Goal: Information Seeking & Learning: Get advice/opinions

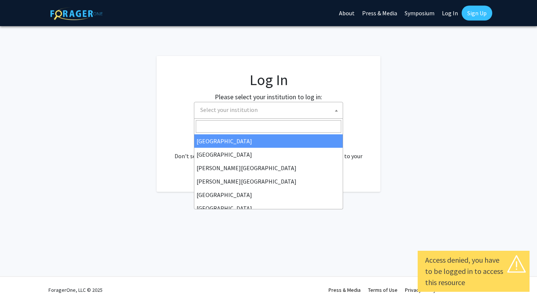
click at [313, 106] on span "Select your institution" at bounding box center [270, 109] width 146 height 15
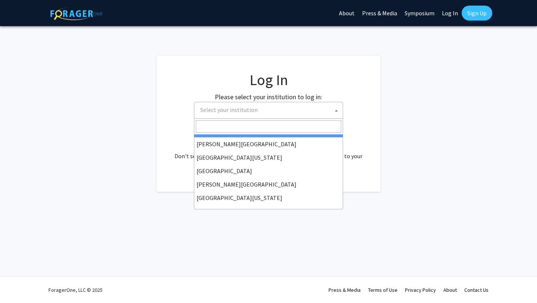
scroll to position [208, 0]
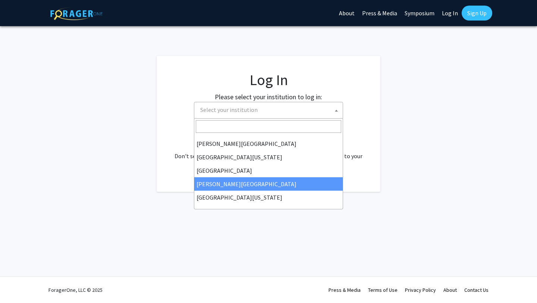
select select "24"
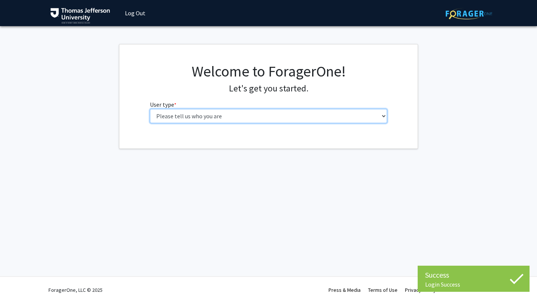
click at [305, 116] on select "Please tell us who you are Undergraduate Student Master's Student Doctoral Cand…" at bounding box center [269, 116] width 238 height 14
select select "3: doc"
click at [150, 109] on select "Please tell us who you are Undergraduate Student Master's Student Doctoral Cand…" at bounding box center [269, 116] width 238 height 14
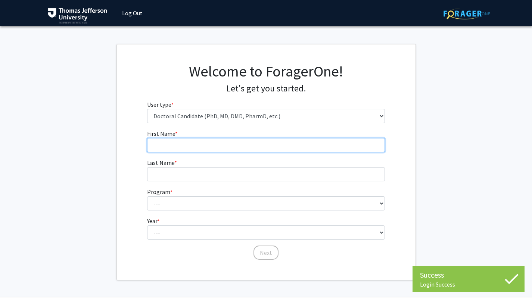
click at [298, 144] on input "First Name * required" at bounding box center [266, 145] width 238 height 14
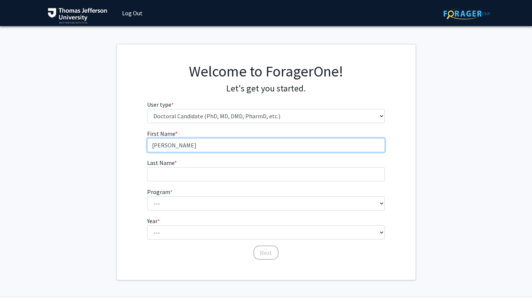
type input "[PERSON_NAME]"
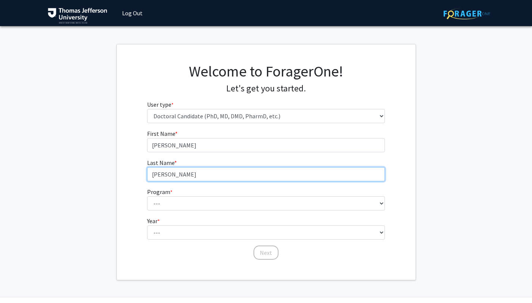
type input "Palmer"
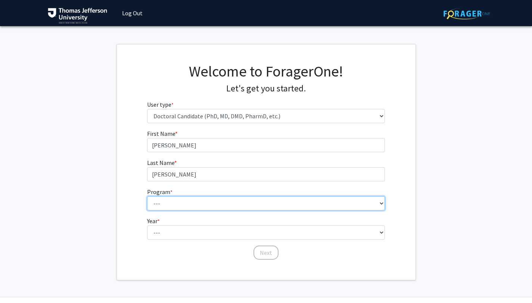
click at [344, 196] on select "--- Accelerated 3+3 BS in Health Sciences/Doctor of Occupational Therapy Accele…" at bounding box center [266, 203] width 238 height 14
select select "35: 815"
click at [147, 196] on select "--- Accelerated 3+3 BS in Health Sciences/Doctor of Occupational Therapy Accele…" at bounding box center [266, 203] width 238 height 14
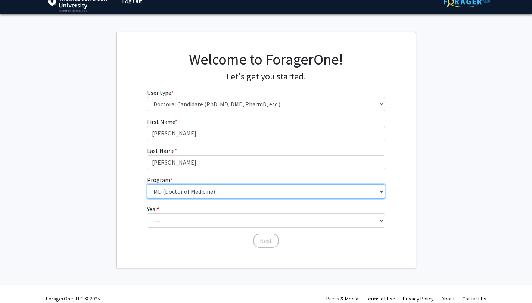
scroll to position [14, 0]
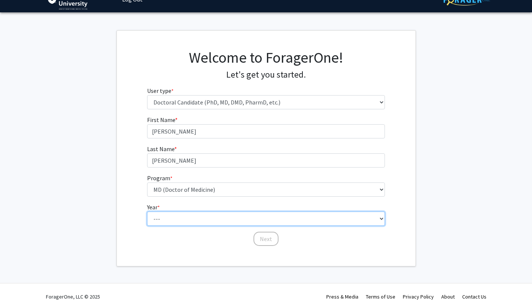
click at [310, 221] on select "--- First Year Second Year Third Year Fourth Year Fifth Year Sixth Year Seventh…" at bounding box center [266, 219] width 238 height 14
select select "1: first_year"
click at [147, 212] on select "--- First Year Second Year Third Year Fourth Year Fifth Year Sixth Year Seventh…" at bounding box center [266, 219] width 238 height 14
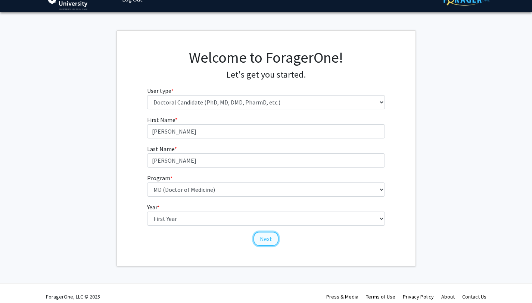
click at [269, 239] on button "Next" at bounding box center [265, 239] width 25 height 14
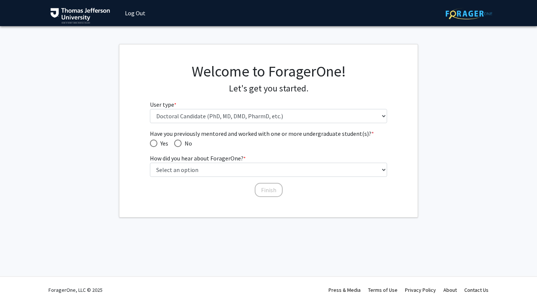
click at [176, 144] on span "Have you previously mentored and worked with one or more undergraduate student(…" at bounding box center [177, 143] width 7 height 7
click at [176, 144] on input "No" at bounding box center [177, 143] width 7 height 7
radio input "true"
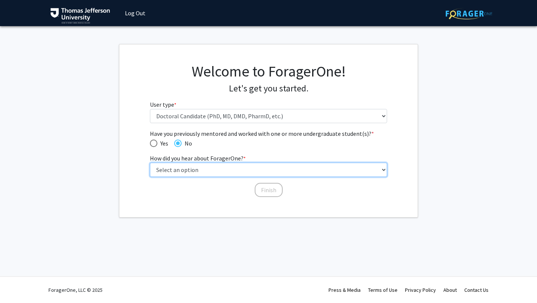
click at [234, 166] on select "Select an option Peer/student recommendation Faculty/staff recommendation Unive…" at bounding box center [269, 170] width 238 height 14
select select "2: faculty_recommendation"
click at [150, 163] on select "Select an option Peer/student recommendation Faculty/staff recommendation Unive…" at bounding box center [269, 170] width 238 height 14
click at [248, 170] on select "Select an option Peer/student recommendation Faculty/staff recommendation Unive…" at bounding box center [269, 170] width 238 height 14
click at [150, 163] on select "Select an option Peer/student recommendation Faculty/staff recommendation Unive…" at bounding box center [269, 170] width 238 height 14
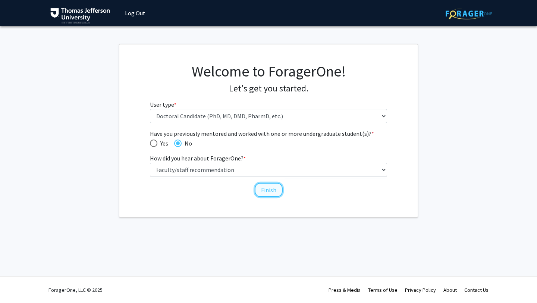
click at [266, 190] on button "Finish" at bounding box center [269, 190] width 28 height 14
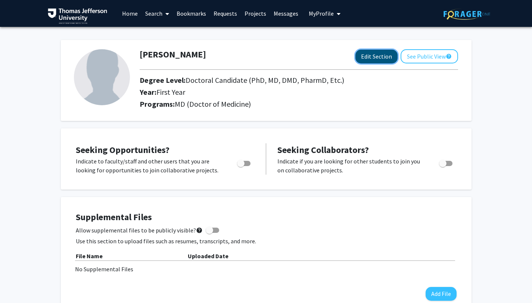
click at [366, 57] on button "Edit Section" at bounding box center [376, 57] width 42 height 14
select select "first_year"
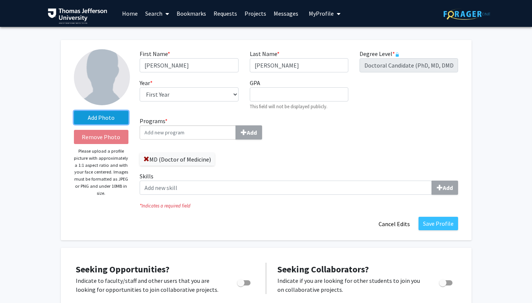
click at [106, 116] on label "Add Photo" at bounding box center [101, 117] width 55 height 13
click at [0, 0] on input "Add Photo" at bounding box center [0, 0] width 0 height 0
click at [119, 119] on label "Add Photo" at bounding box center [101, 117] width 55 height 13
click at [0, 0] on input "Add Photo" at bounding box center [0, 0] width 0 height 0
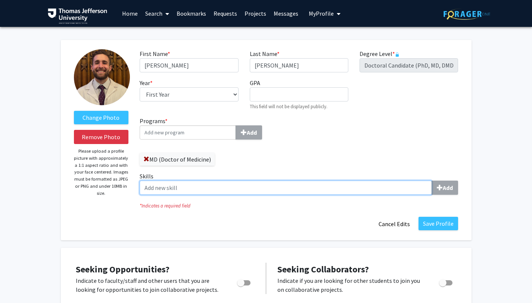
click at [321, 187] on input "Skills Add" at bounding box center [286, 188] width 292 height 14
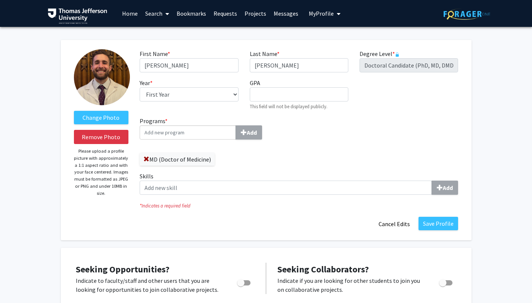
click at [326, 157] on div "Programs * Add MD (Doctor of Medicine) Skills Add" at bounding box center [298, 158] width 329 height 84
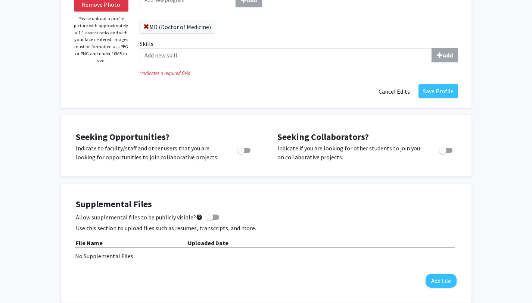
scroll to position [137, 0]
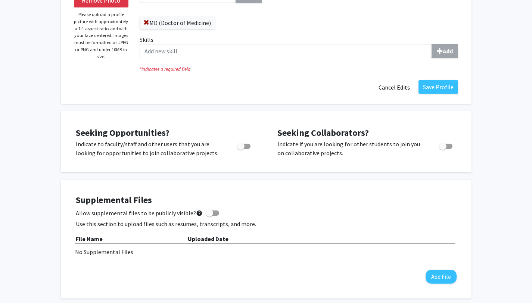
click at [241, 145] on span "Toggle" at bounding box center [240, 146] width 7 height 7
click at [241, 149] on input "Are you actively seeking opportunities?" at bounding box center [240, 149] width 0 height 0
checkbox input "true"
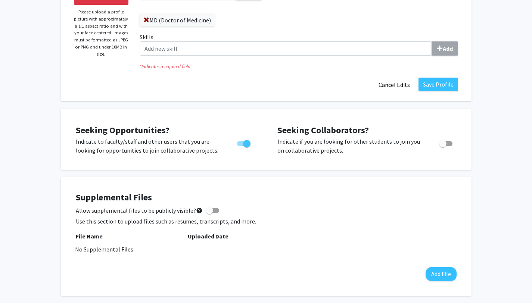
scroll to position [0, 0]
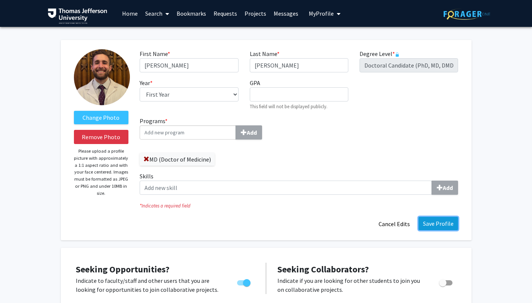
click at [426, 221] on button "Save Profile" at bounding box center [438, 223] width 40 height 13
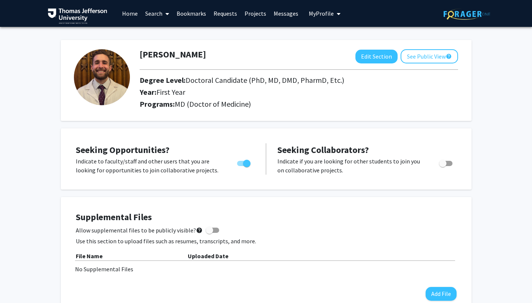
click at [163, 16] on span at bounding box center [165, 14] width 7 height 26
click at [167, 35] on span "Faculty/Staff" at bounding box center [168, 34] width 55 height 15
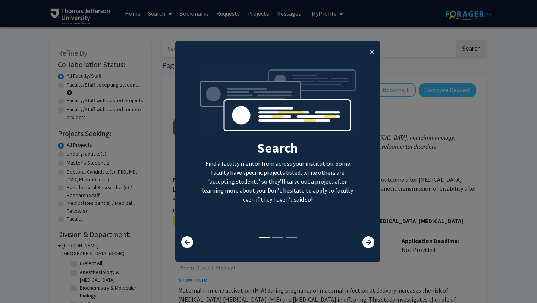
click at [370, 51] on span "×" at bounding box center [372, 52] width 5 height 12
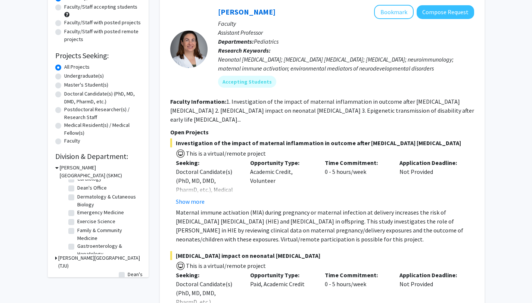
scroll to position [48, 0]
click at [77, 196] on label "Dermatology & Cutaneous Biology" at bounding box center [108, 200] width 62 height 16
click at [77, 196] on input "Dermatology & Cutaneous Biology" at bounding box center [79, 194] width 5 height 5
checkbox input "true"
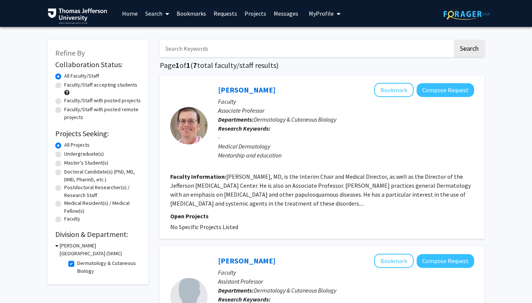
click at [77, 262] on label "Dermatology & Cutaneous Biology" at bounding box center [108, 267] width 62 height 16
click at [77, 262] on input "Dermatology & Cutaneous Biology" at bounding box center [79, 261] width 5 height 5
checkbox input "false"
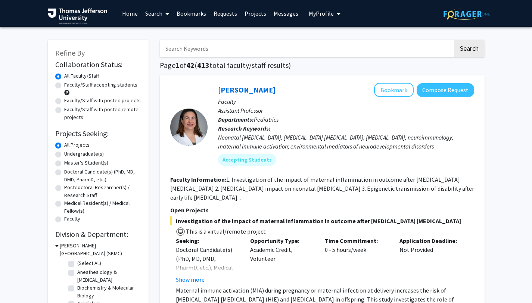
click at [64, 85] on label "Faculty/Staff accepting students" at bounding box center [100, 85] width 73 height 8
click at [64, 85] on input "Faculty/Staff accepting students" at bounding box center [66, 83] width 5 height 5
radio input "true"
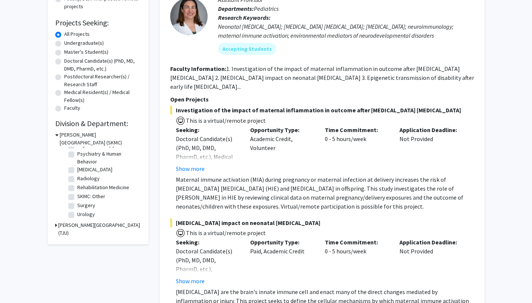
scroll to position [292, 0]
click at [77, 207] on label "Surgery" at bounding box center [86, 205] width 18 height 8
click at [77, 206] on input "Surgery" at bounding box center [79, 203] width 5 height 5
checkbox input "true"
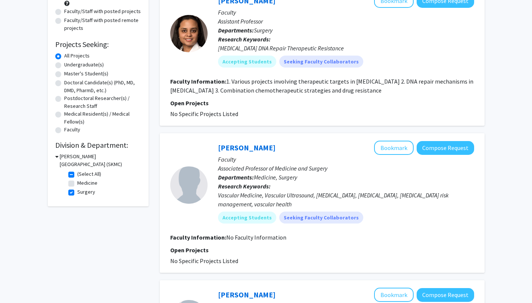
scroll to position [79, 0]
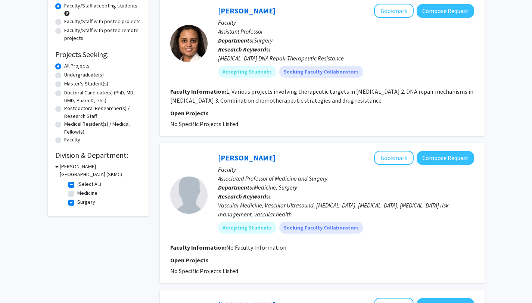
click at [77, 202] on label "Surgery" at bounding box center [86, 202] width 18 height 8
click at [77, 202] on input "Surgery" at bounding box center [79, 200] width 5 height 5
checkbox input "false"
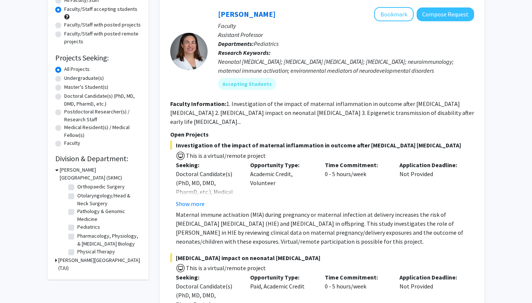
scroll to position [292, 0]
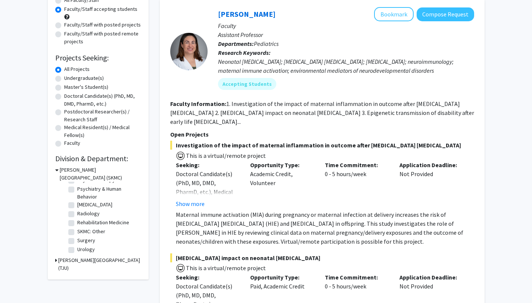
click at [77, 250] on label "Urology" at bounding box center [86, 249] width 18 height 8
click at [77, 250] on input "Urology" at bounding box center [79, 247] width 5 height 5
checkbox input "true"
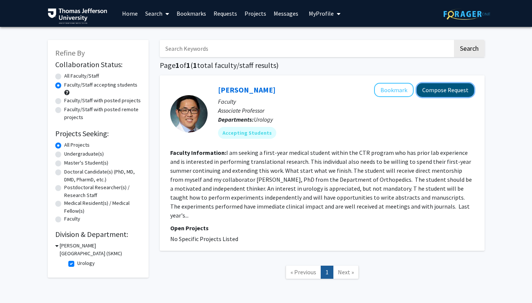
click at [429, 92] on button "Compose Request" at bounding box center [444, 90] width 57 height 14
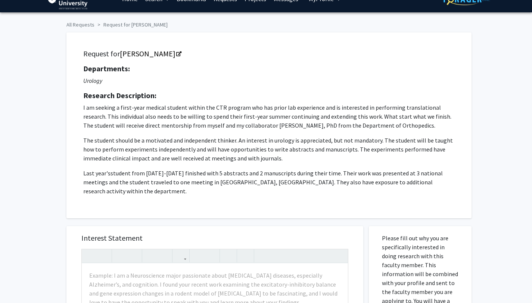
scroll to position [13, 0]
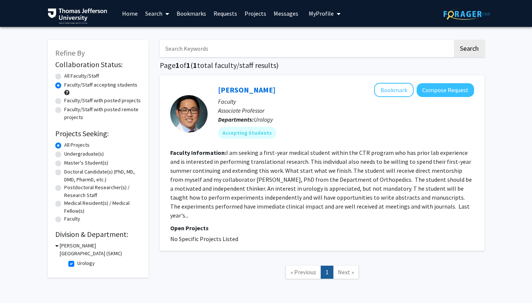
click at [77, 264] on label "Urology" at bounding box center [86, 263] width 18 height 8
click at [77, 264] on input "Urology" at bounding box center [79, 261] width 5 height 5
checkbox input "false"
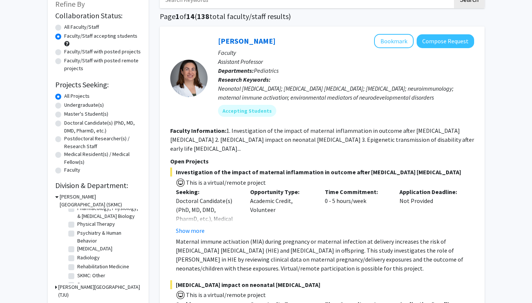
scroll to position [292, 0]
click at [77, 269] on label "Surgery" at bounding box center [86, 267] width 18 height 8
click at [77, 268] on input "Surgery" at bounding box center [79, 265] width 5 height 5
checkbox input "true"
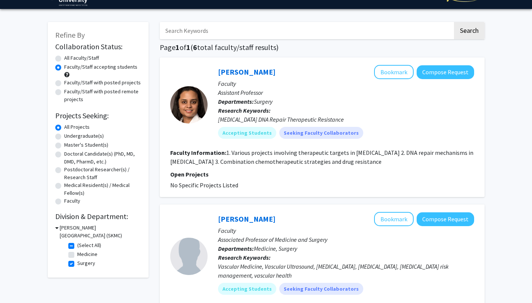
scroll to position [17, 0]
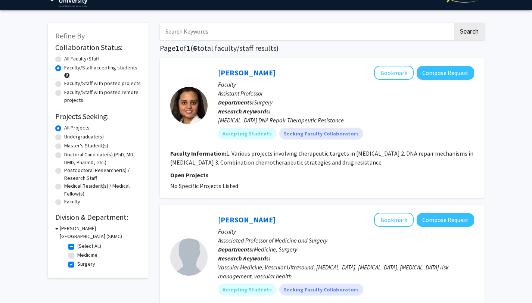
click at [77, 265] on label "Surgery" at bounding box center [86, 264] width 18 height 8
click at [77, 265] on input "Surgery" at bounding box center [79, 262] width 5 height 5
checkbox input "false"
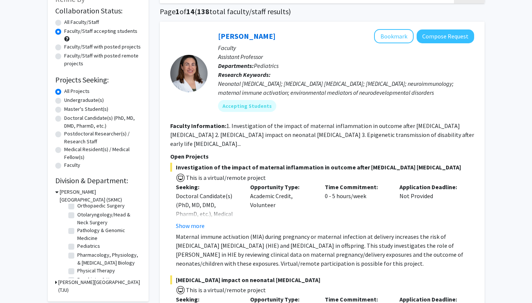
scroll to position [208, 0]
click at [77, 222] on label "Otolaryngology/Head & Neck Surgery" at bounding box center [108, 219] width 62 height 16
click at [77, 216] on input "Otolaryngology/Head & Neck Surgery" at bounding box center [79, 213] width 5 height 5
checkbox input "true"
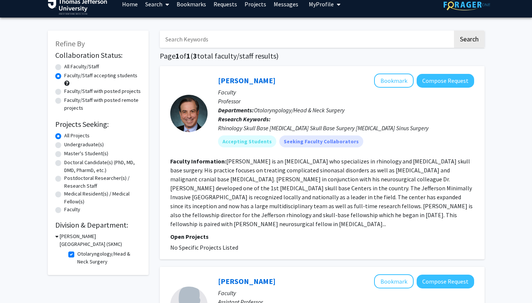
scroll to position [9, 0]
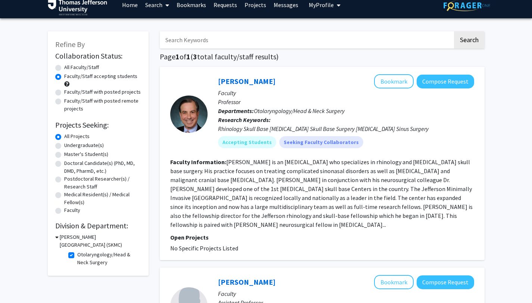
click at [77, 255] on label "Otolaryngology/Head & Neck Surgery" at bounding box center [108, 259] width 62 height 16
click at [77, 255] on input "Otolaryngology/Head & Neck Surgery" at bounding box center [79, 253] width 5 height 5
checkbox input "false"
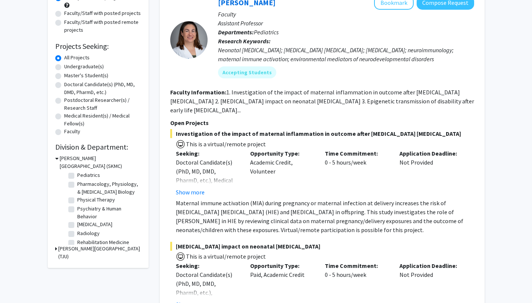
scroll to position [245, 0]
click at [67, 249] on h3 "Thomas Jefferson University (TJU)" at bounding box center [99, 253] width 83 height 16
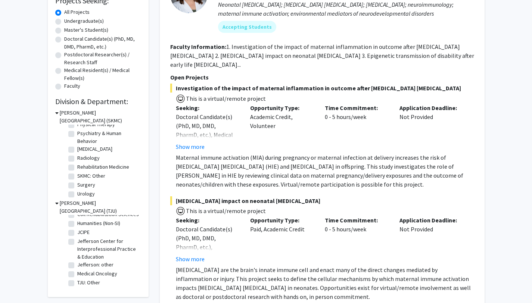
scroll to position [135, 0]
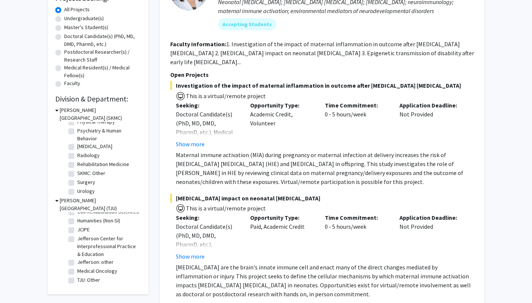
click at [56, 201] on icon at bounding box center [56, 201] width 3 height 8
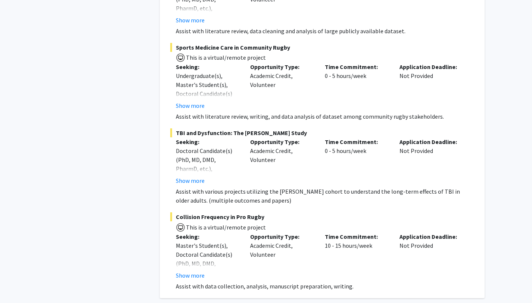
scroll to position [5404, 0]
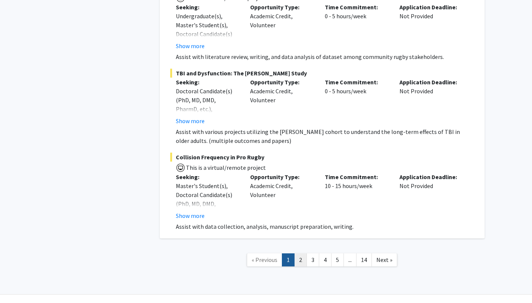
click at [306, 253] on link "2" at bounding box center [300, 259] width 13 height 13
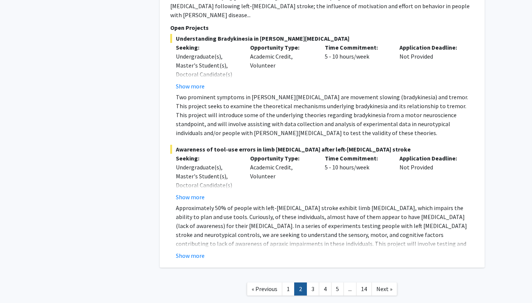
scroll to position [3050, 0]
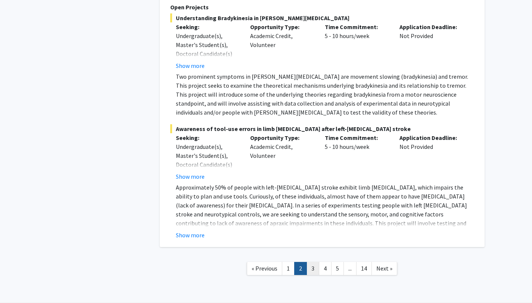
click at [316, 262] on link "3" at bounding box center [312, 268] width 13 height 13
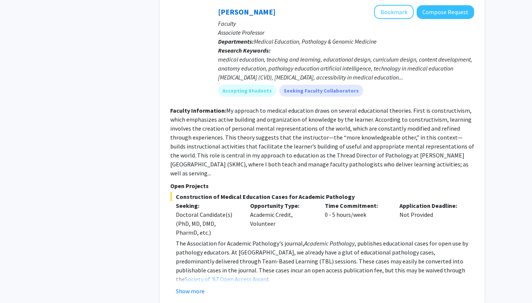
scroll to position [2450, 0]
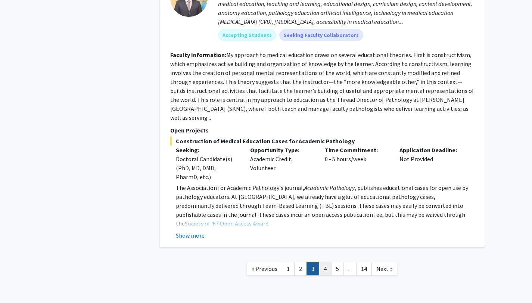
click at [324, 262] on link "4" at bounding box center [325, 268] width 13 height 13
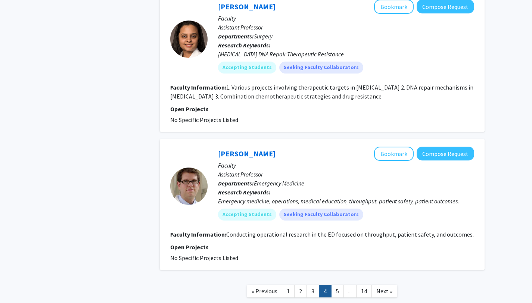
scroll to position [1753, 0]
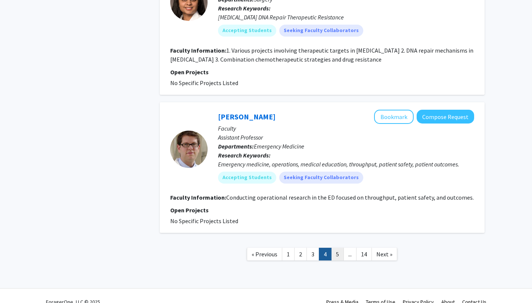
click at [334, 248] on link "5" at bounding box center [337, 254] width 13 height 13
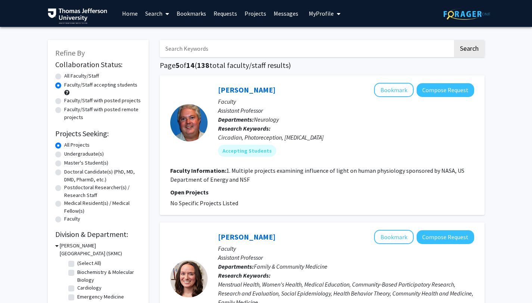
click at [64, 173] on label "Doctoral Candidate(s) (PhD, MD, DMD, PharmD, etc.)" at bounding box center [102, 176] width 77 height 16
click at [64, 173] on input "Doctoral Candidate(s) (PhD, MD, DMD, PharmD, etc.)" at bounding box center [66, 170] width 5 height 5
radio input "true"
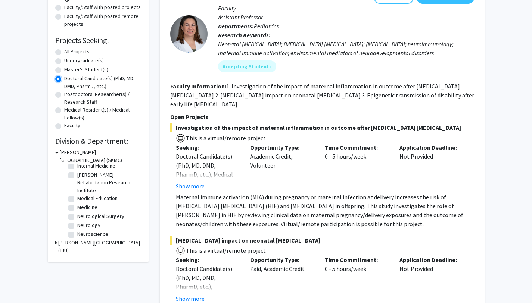
scroll to position [13, 0]
click at [64, 79] on label "Doctoral Candidate(s) (PhD, MD, DMD, PharmD, etc.)" at bounding box center [102, 83] width 77 height 16
click at [64, 79] on input "Doctoral Candidate(s) (PhD, MD, DMD, PharmD, etc.)" at bounding box center [66, 77] width 5 height 5
click at [64, 52] on label "All Projects" at bounding box center [76, 52] width 25 height 8
click at [64, 52] on input "All Projects" at bounding box center [66, 50] width 5 height 5
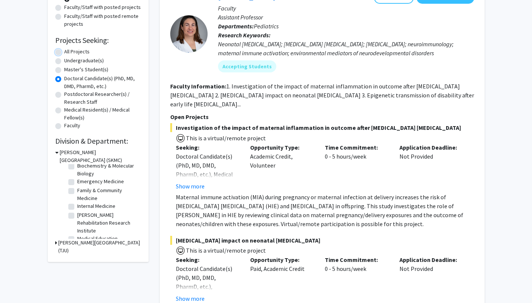
radio input "true"
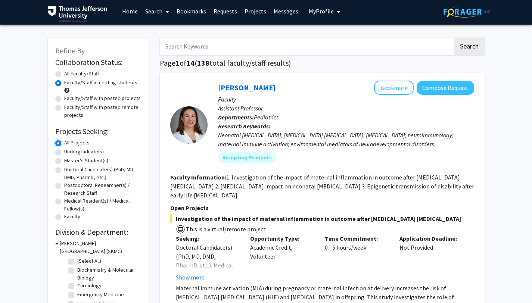
scroll to position [0, 0]
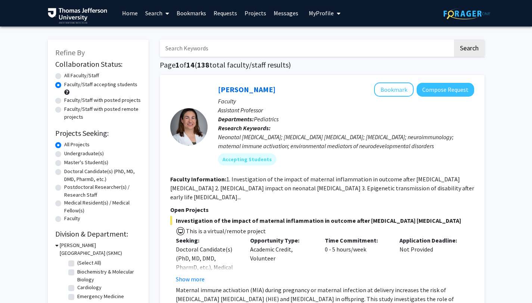
click at [283, 53] on input "Search Keywords" at bounding box center [306, 48] width 293 height 17
type input "dermatology"
click at [454, 40] on button "Search" at bounding box center [469, 48] width 31 height 17
radio input "true"
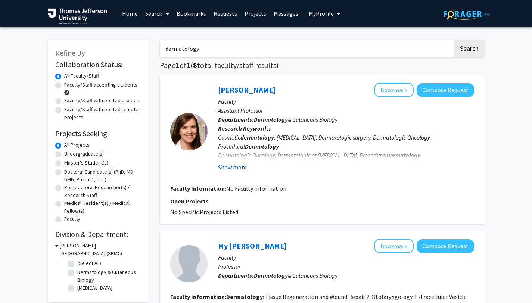
click at [223, 168] on button "Show more" at bounding box center [232, 167] width 29 height 9
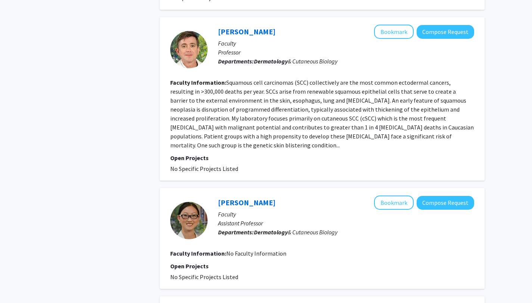
scroll to position [641, 0]
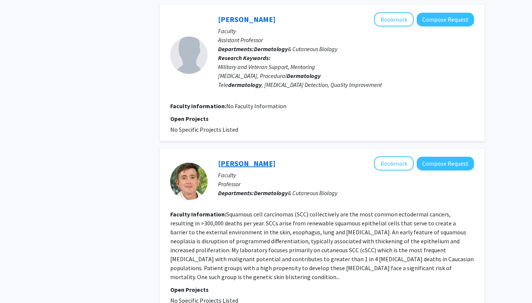
click at [253, 166] on link "Andrew South" at bounding box center [246, 163] width 57 height 9
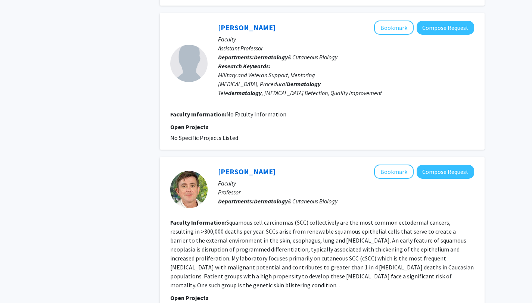
scroll to position [606, 0]
click at [431, 173] on button "Compose Request" at bounding box center [444, 172] width 57 height 14
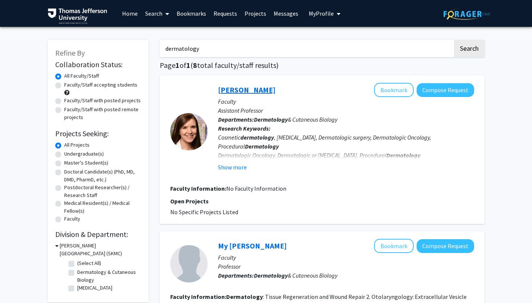
click at [257, 91] on link "[PERSON_NAME]" at bounding box center [246, 89] width 57 height 9
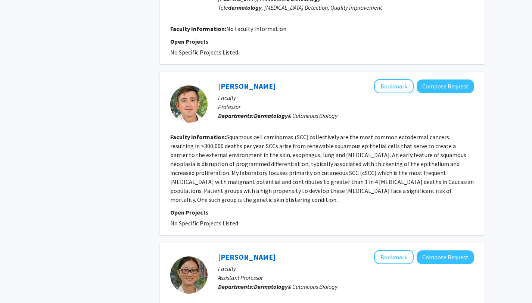
scroll to position [688, 0]
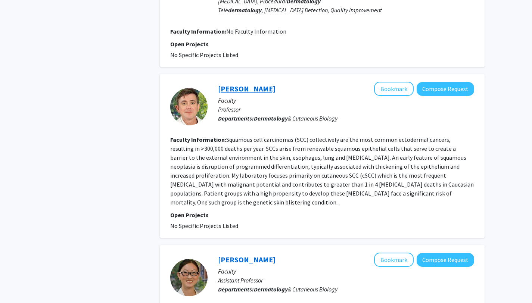
click at [247, 91] on link "Andrew South" at bounding box center [246, 88] width 57 height 9
